Goal: Task Accomplishment & Management: Complete application form

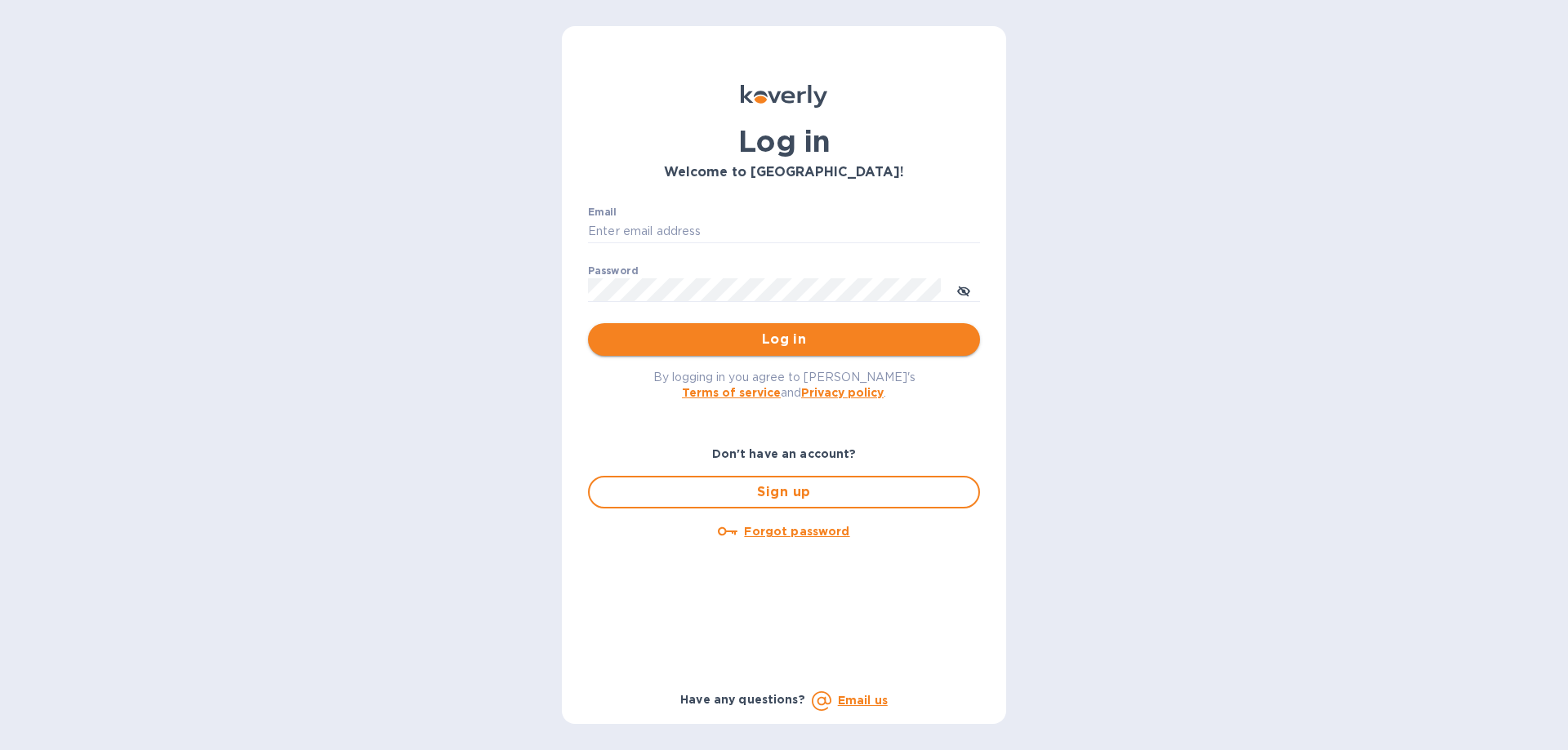
type input "ari@idanim.co"
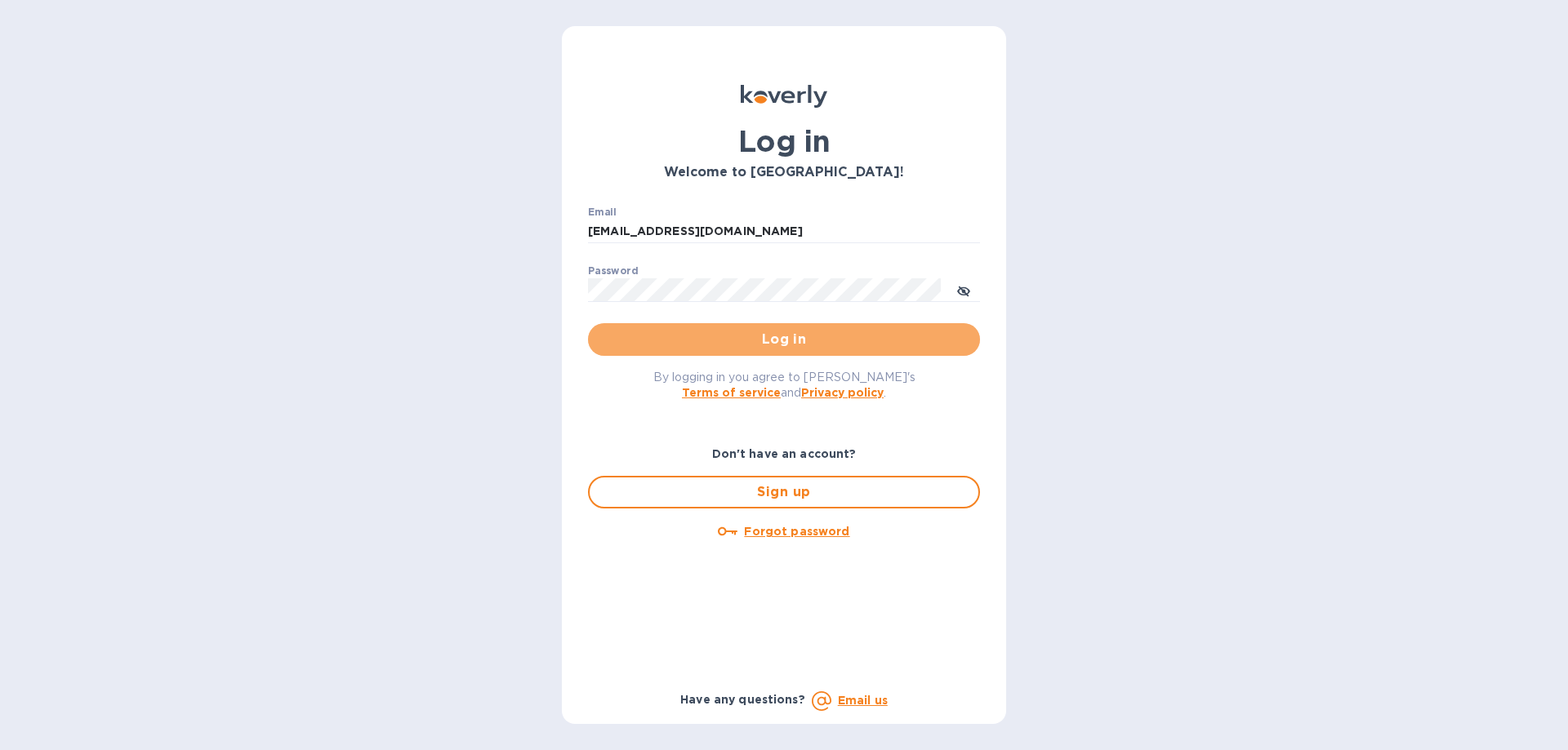
click at [735, 332] on span "Log in" at bounding box center [784, 339] width 366 height 19
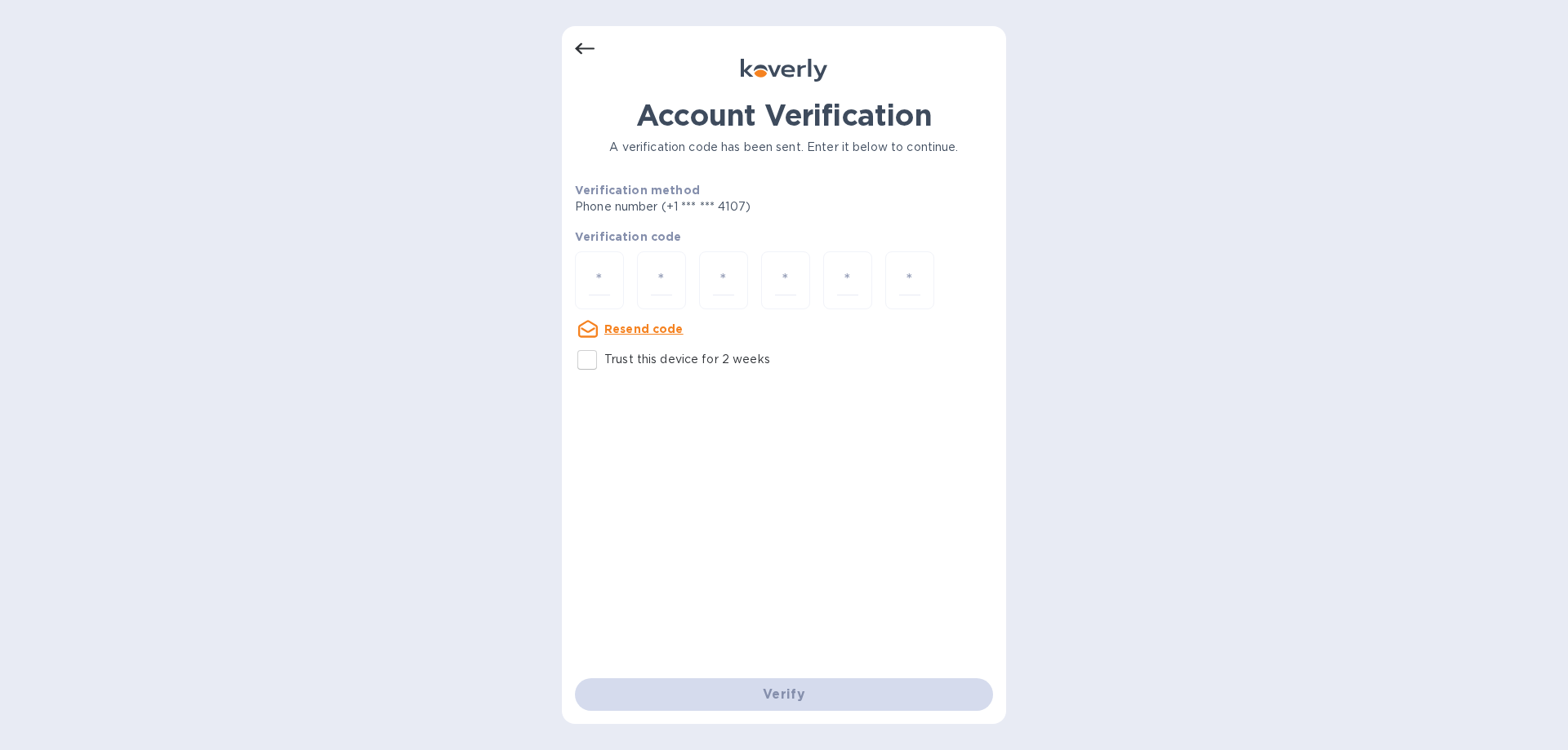
click at [946, 284] on div at bounding box center [784, 282] width 418 height 61
drag, startPoint x: 930, startPoint y: 280, endPoint x: 594, endPoint y: 279, distance: 336.0
click at [594, 279] on div at bounding box center [784, 282] width 418 height 61
drag, startPoint x: 600, startPoint y: 277, endPoint x: 573, endPoint y: 279, distance: 27.1
click at [573, 279] on div "Account Verification A verification code has been sent. Enter it below to conti…" at bounding box center [784, 375] width 444 height 698
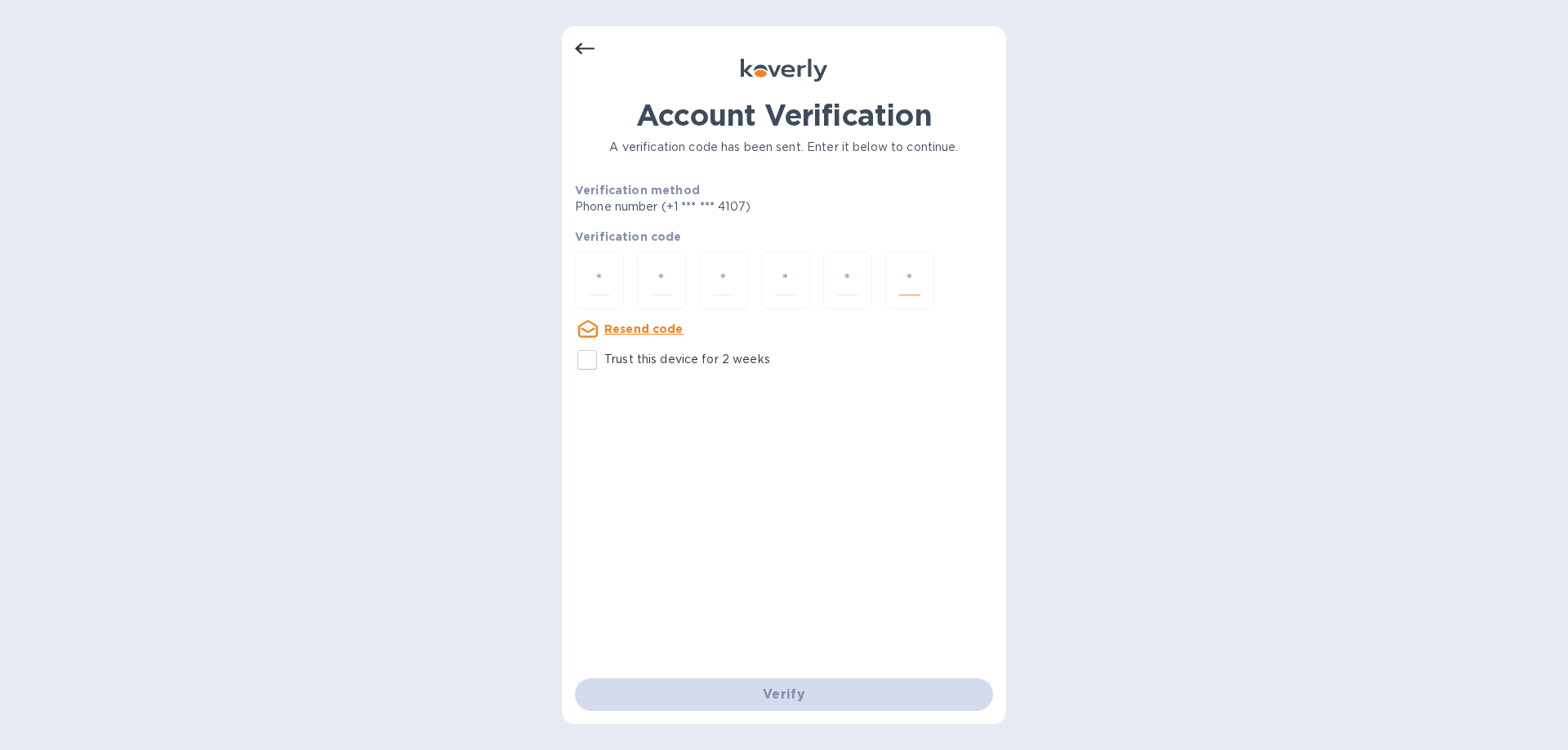
drag, startPoint x: 915, startPoint y: 275, endPoint x: 893, endPoint y: 276, distance: 22.0
click at [893, 276] on div at bounding box center [910, 280] width 49 height 58
type input "8"
type input "5"
type input "7"
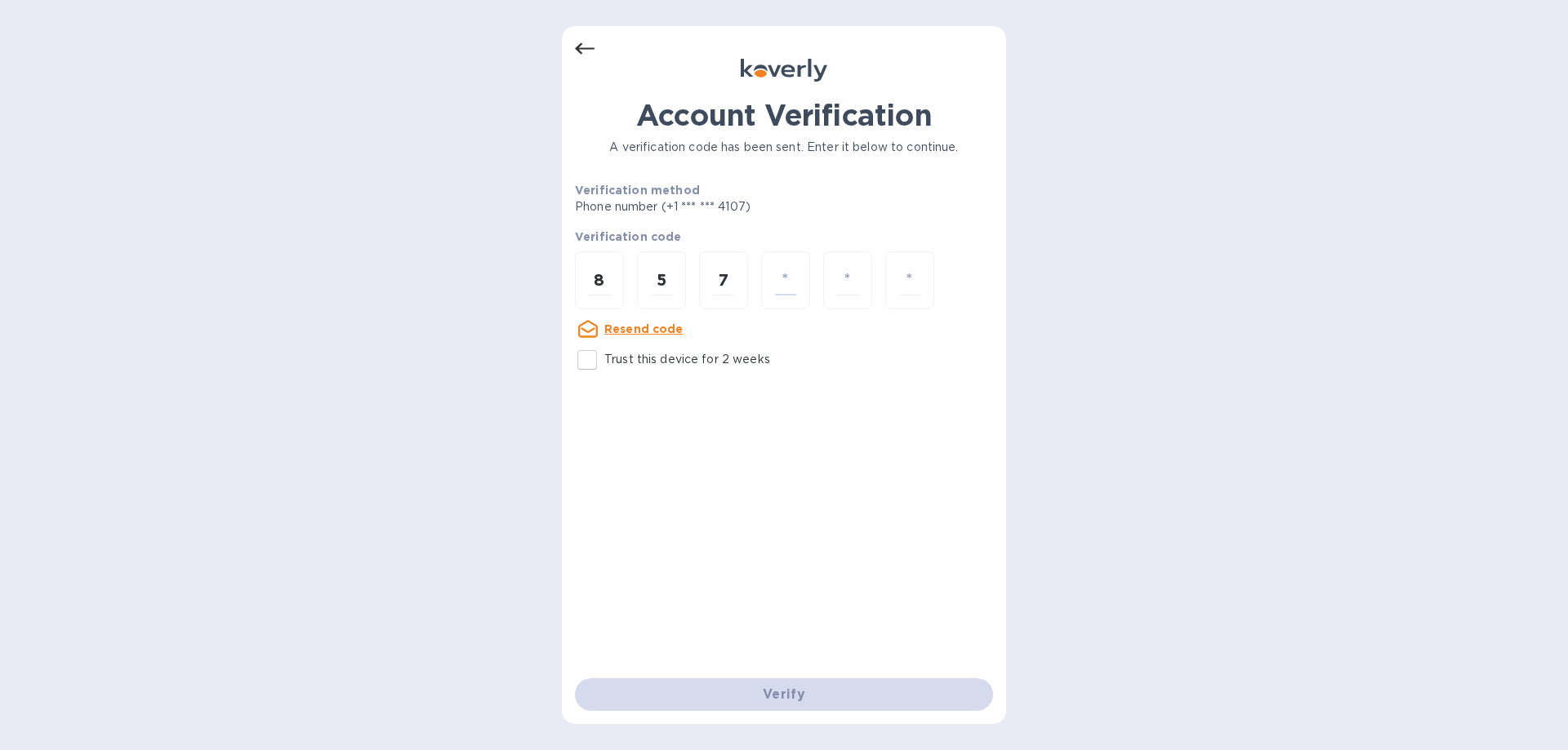
type input "6"
type input "1"
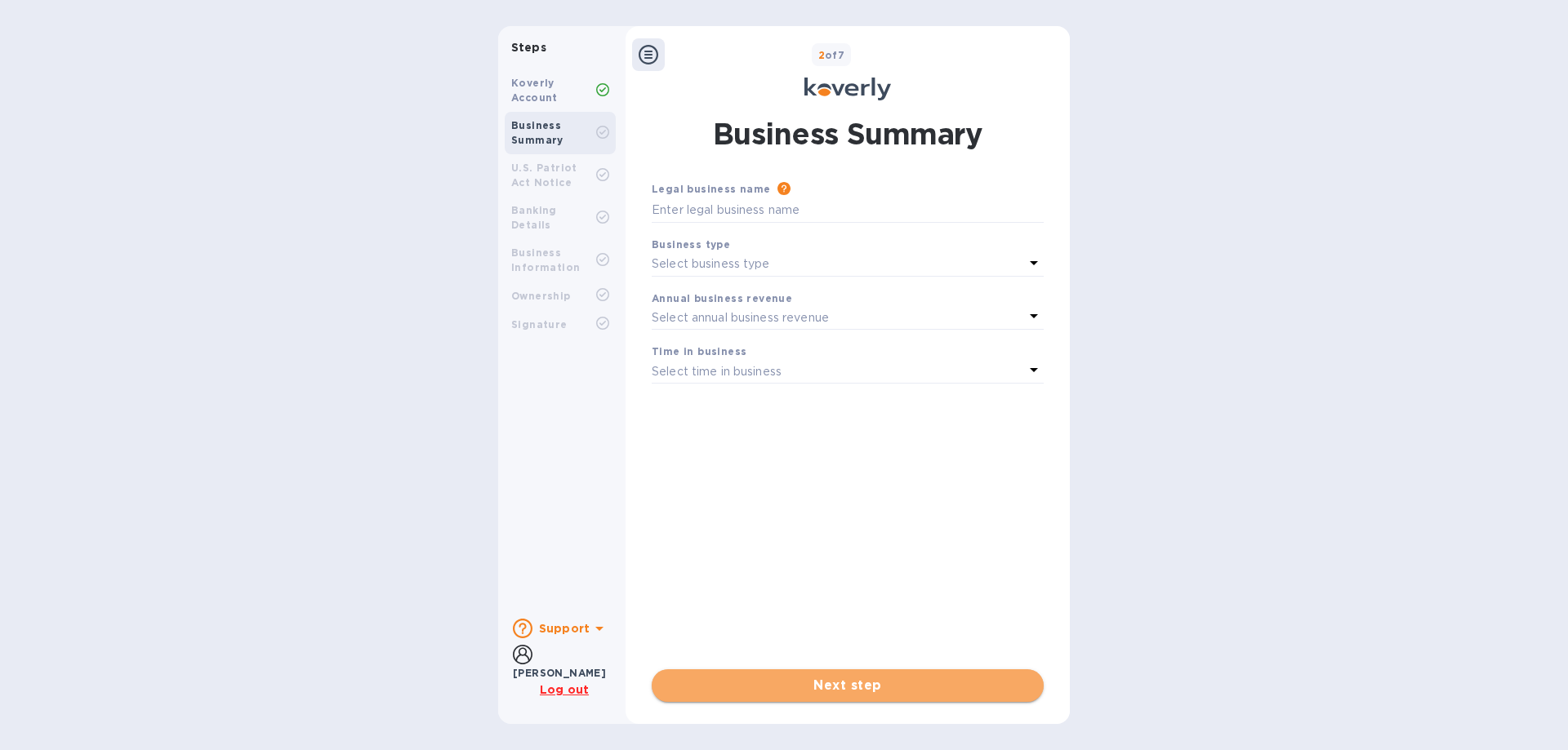
click at [924, 687] on span "Next step" at bounding box center [848, 685] width 366 height 19
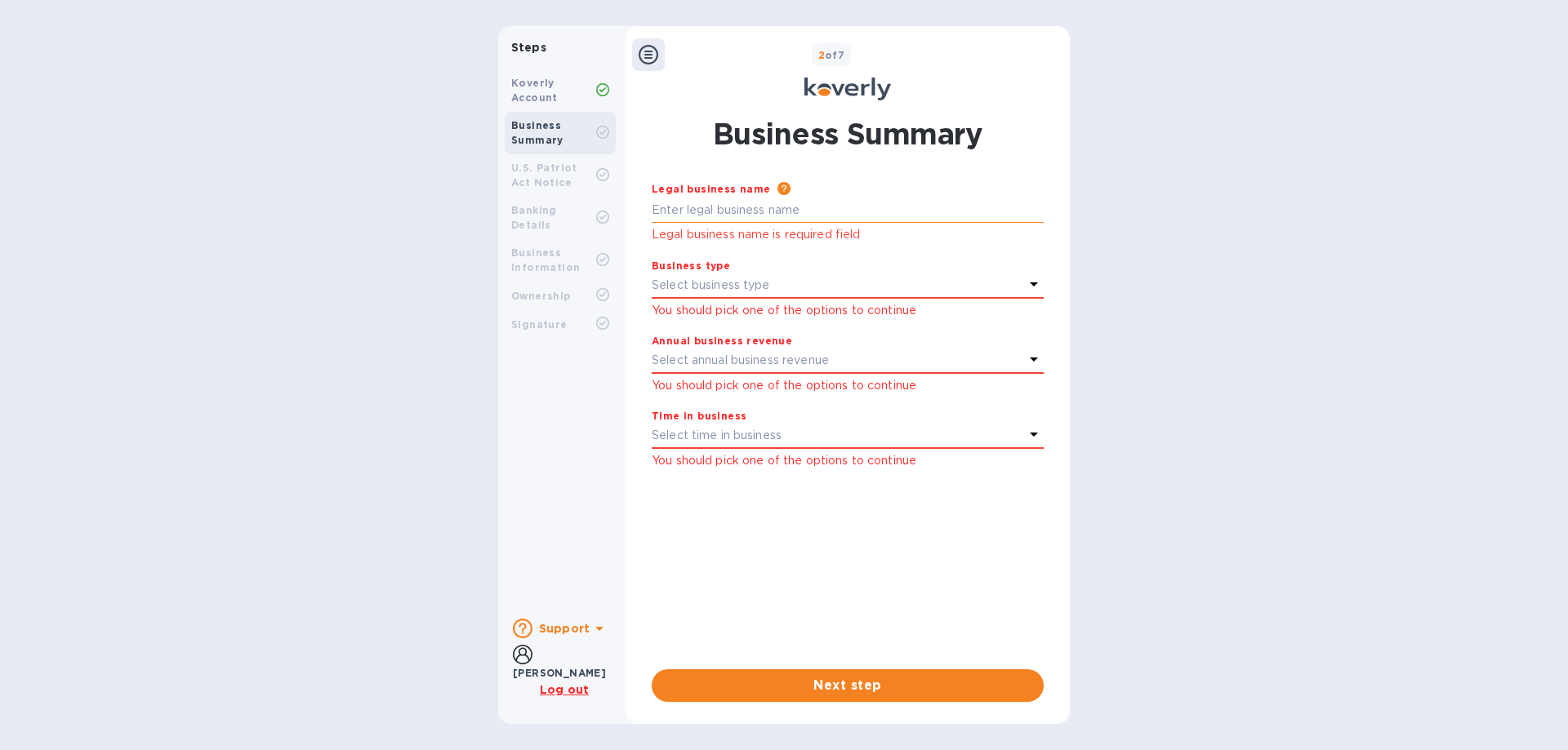
click at [791, 215] on input "text" at bounding box center [848, 210] width 392 height 24
click at [572, 96] on div "Koverly Account" at bounding box center [553, 91] width 85 height 29
click at [646, 61] on icon at bounding box center [648, 54] width 19 height 19
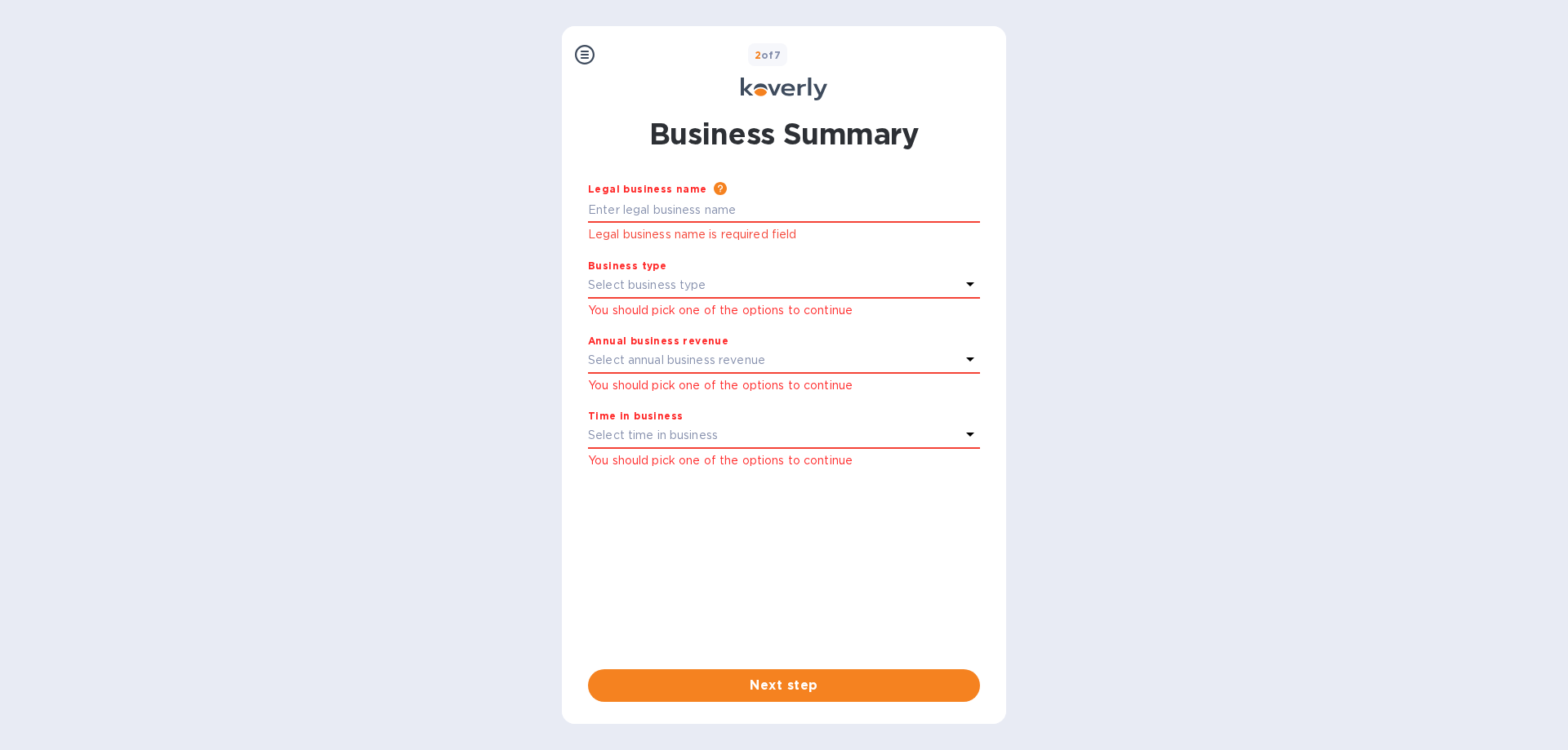
click at [588, 58] on icon at bounding box center [584, 54] width 19 height 19
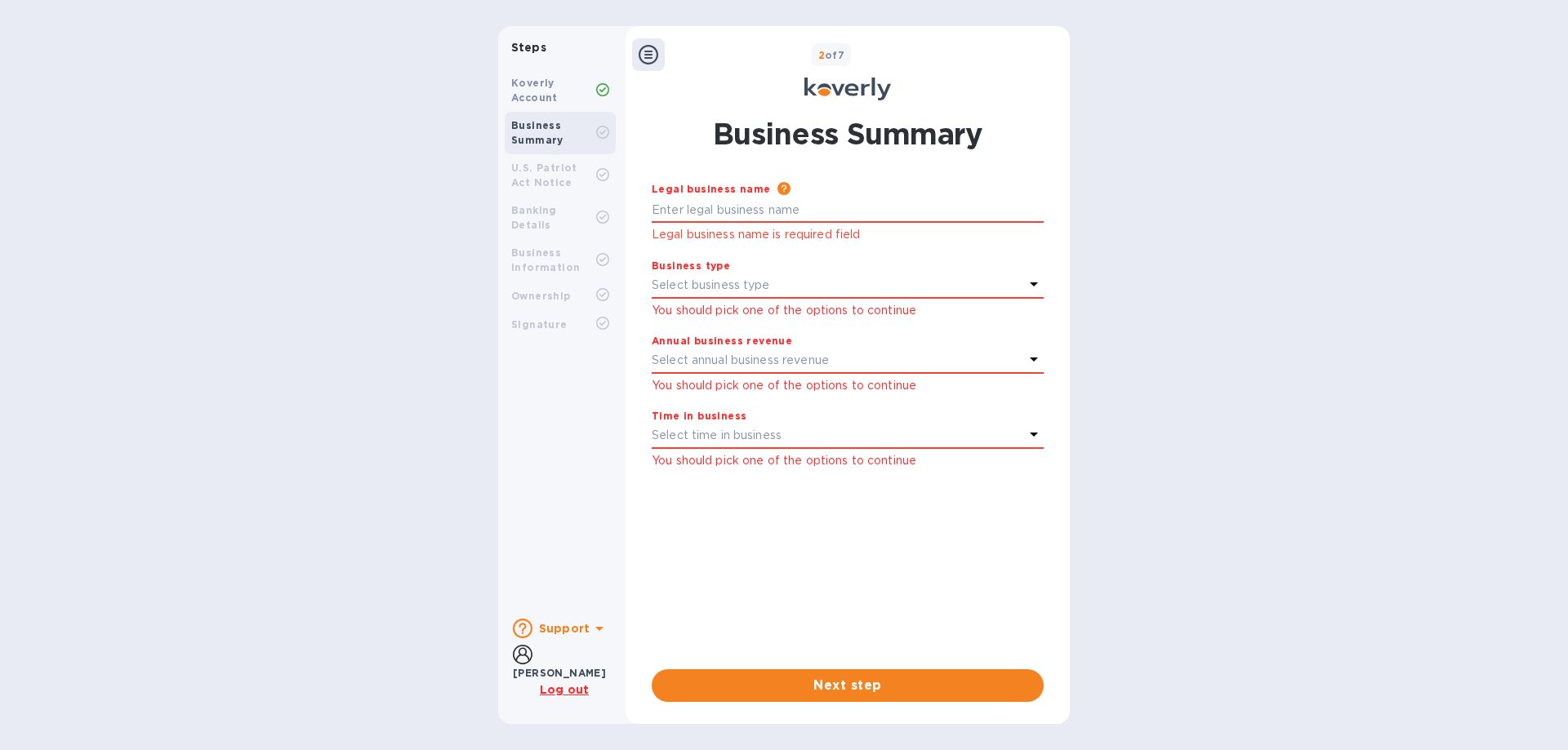
click at [600, 86] on icon at bounding box center [603, 90] width 13 height 13
click at [600, 89] on icon at bounding box center [603, 90] width 13 height 13
click at [600, 89] on icon at bounding box center [603, 90] width 7 height 5
click at [646, 65] on div at bounding box center [648, 54] width 33 height 33
click at [646, 54] on icon at bounding box center [648, 54] width 19 height 19
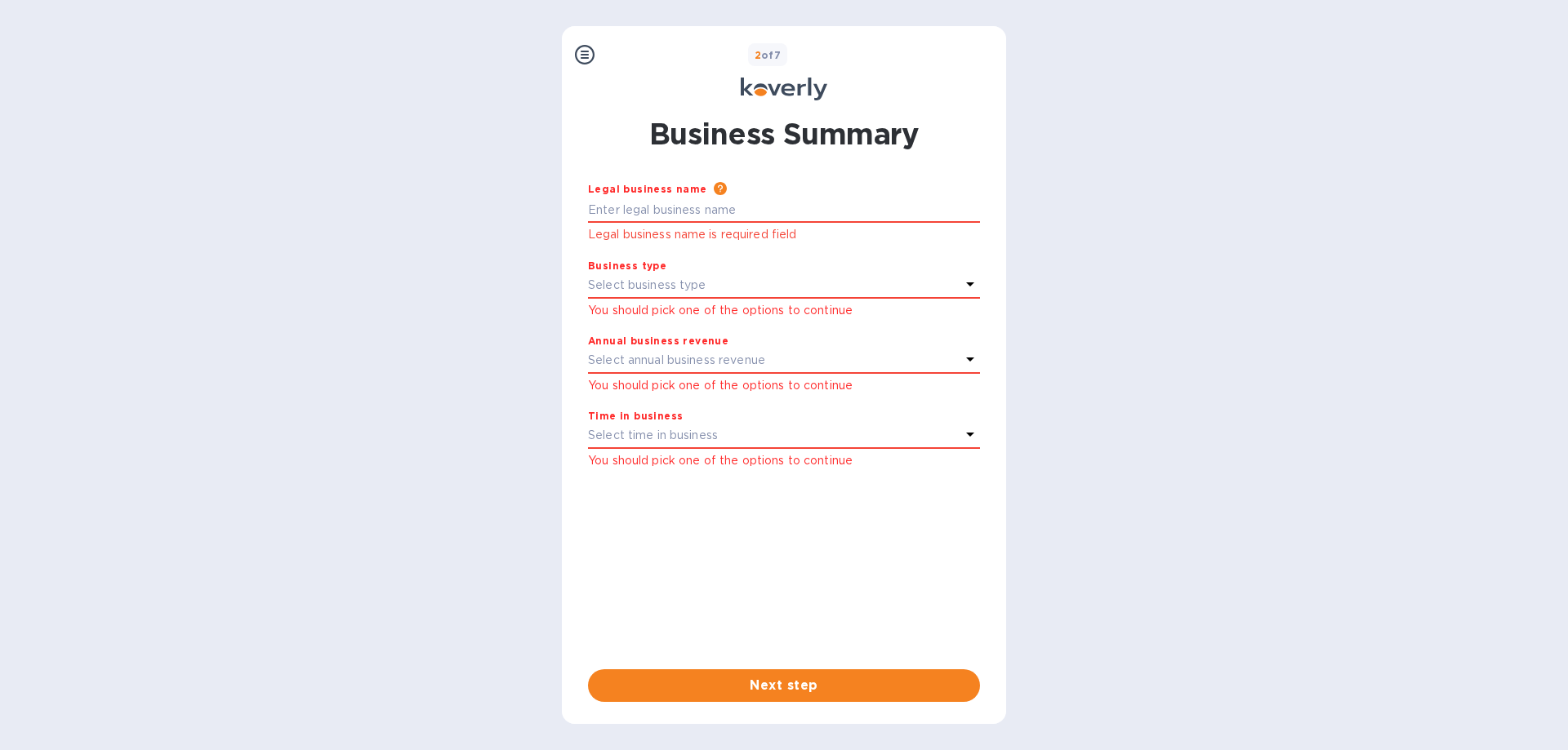
click at [590, 51] on icon at bounding box center [584, 54] width 19 height 19
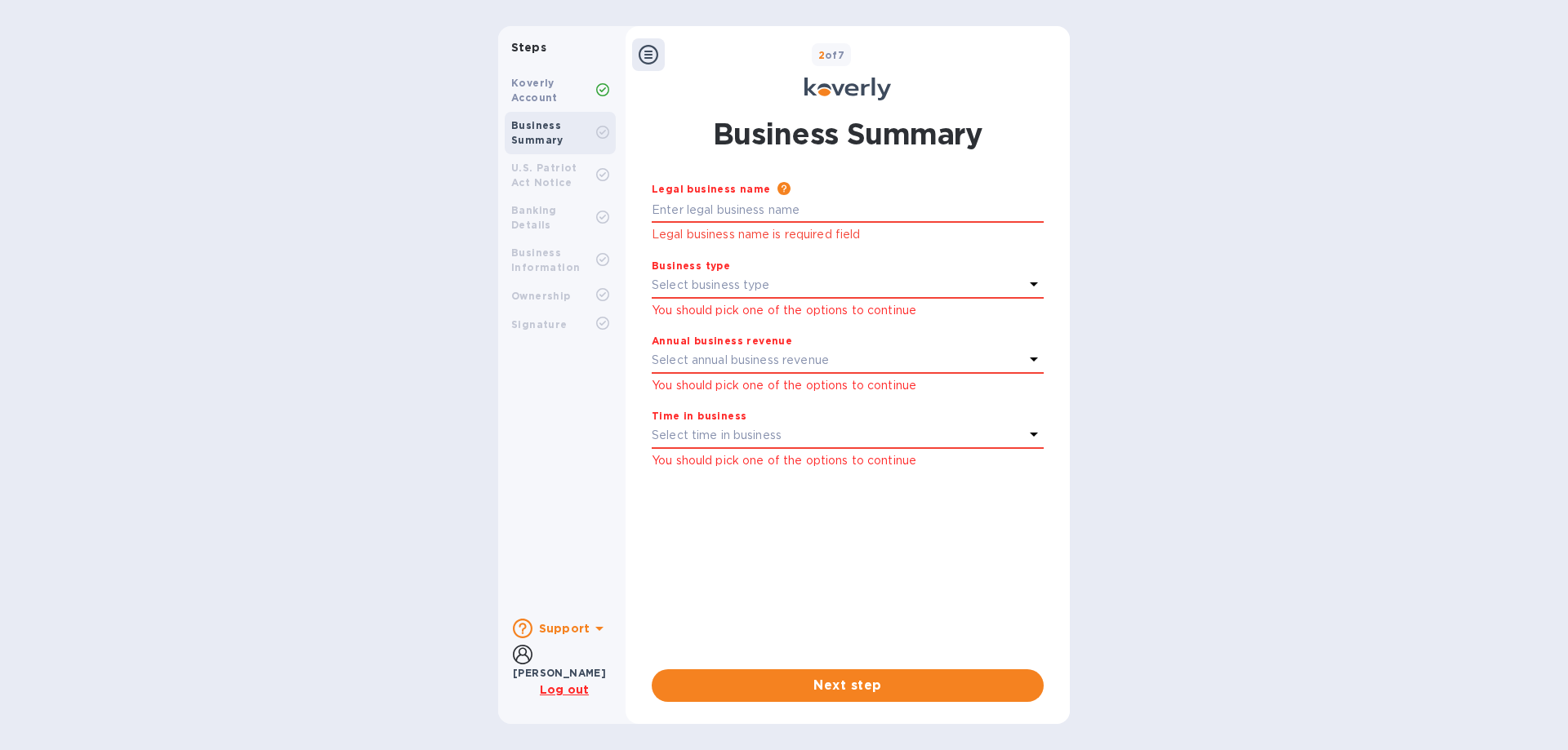
click at [646, 50] on icon at bounding box center [648, 54] width 19 height 19
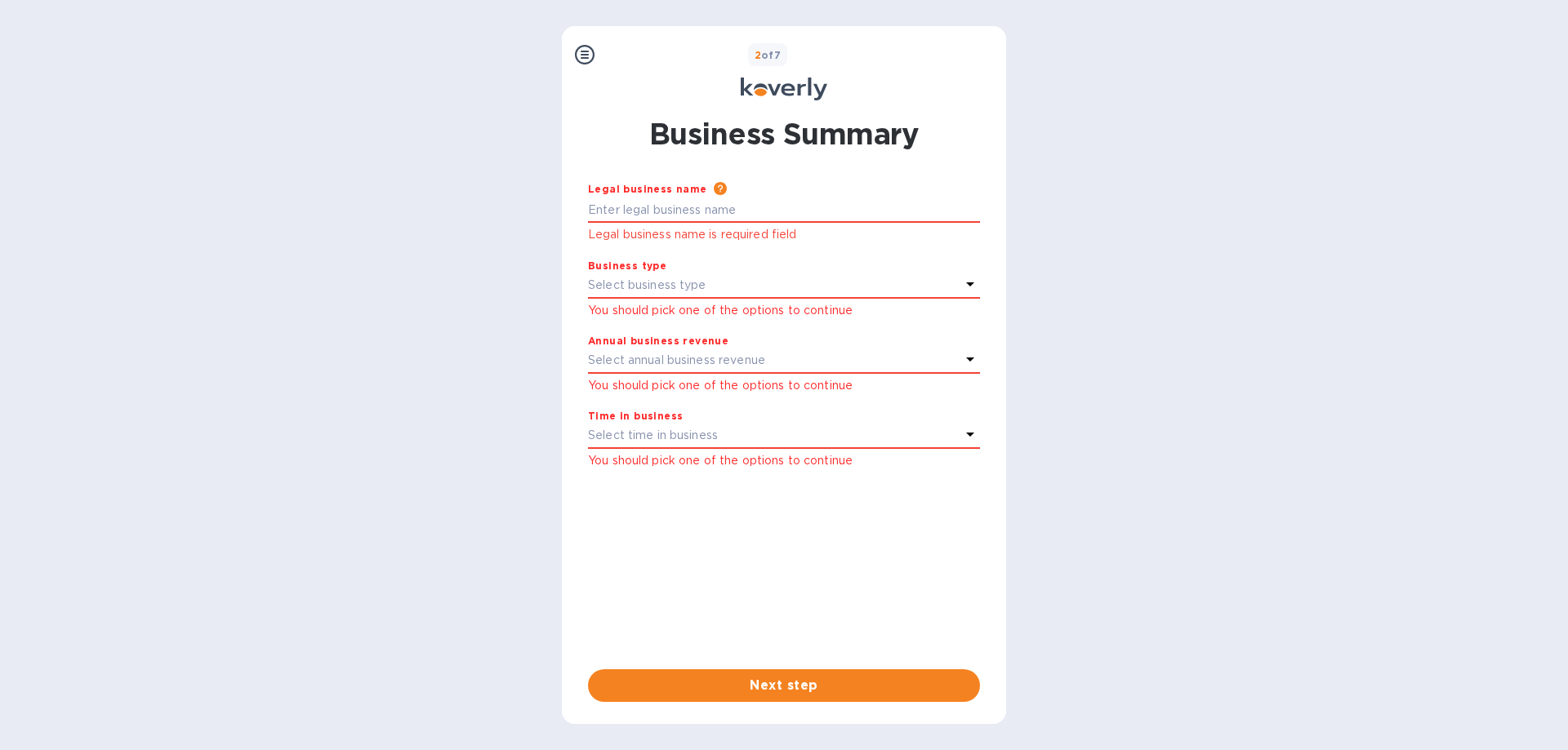
click at [582, 59] on icon at bounding box center [584, 54] width 19 height 19
